Goal: Task Accomplishment & Management: Use online tool/utility

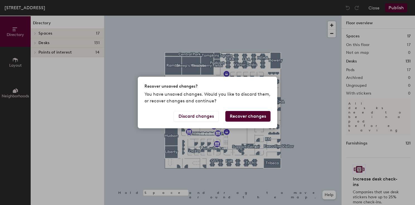
click at [258, 118] on button "Recover changes" at bounding box center [248, 116] width 45 height 11
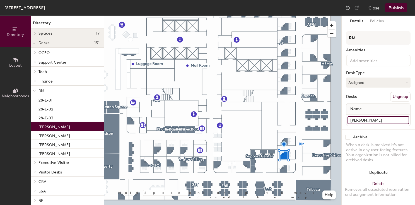
click at [365, 120] on input "[PERSON_NAME]" at bounding box center [379, 120] width 62 height 8
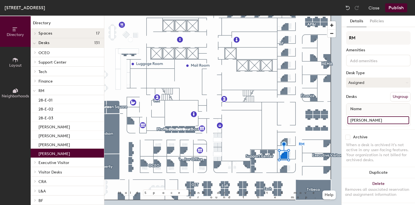
type input "[PERSON_NAME]"
click at [375, 102] on div "RM Amenities Desk Type Assigned Desks Ungroup Name [PERSON_NAME]" at bounding box center [378, 80] width 64 height 98
click at [363, 120] on input "[PERSON_NAME]" at bounding box center [379, 120] width 62 height 8
paste input "[PERSON_NAME]"
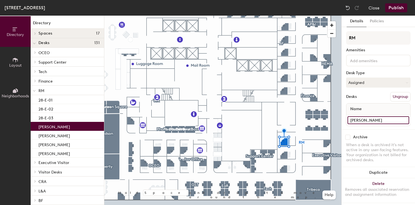
type input "[PERSON_NAME]"
click at [370, 99] on div "Desks Ungroup" at bounding box center [378, 96] width 64 height 9
click at [399, 95] on button "Ungroup" at bounding box center [400, 96] width 20 height 9
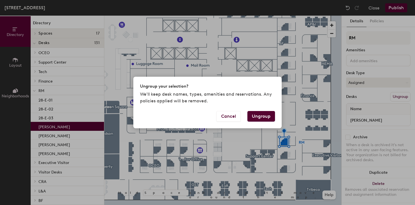
click at [263, 119] on button "Ungroup" at bounding box center [262, 116] width 28 height 11
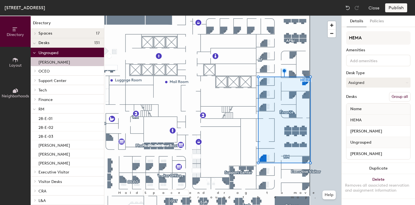
click at [398, 97] on button "Group all" at bounding box center [399, 96] width 21 height 9
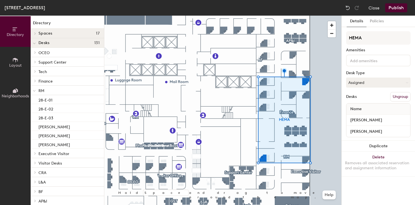
click at [396, 9] on button "Publish" at bounding box center [396, 7] width 22 height 9
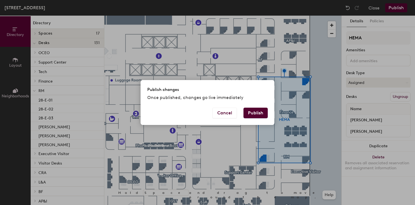
click at [254, 113] on button "Publish" at bounding box center [256, 113] width 24 height 11
